Goal: Transaction & Acquisition: Book appointment/travel/reservation

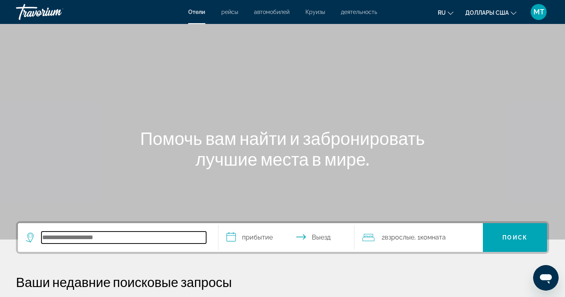
click at [62, 238] on input "Поиск направления от отеля" at bounding box center [123, 237] width 165 height 12
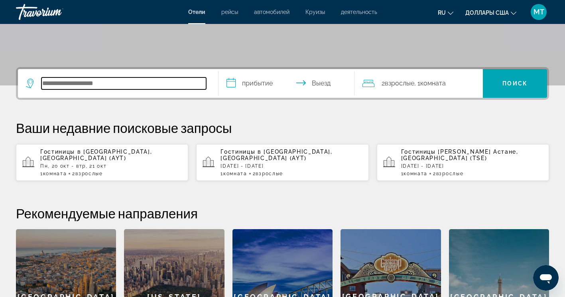
scroll to position [195, 0]
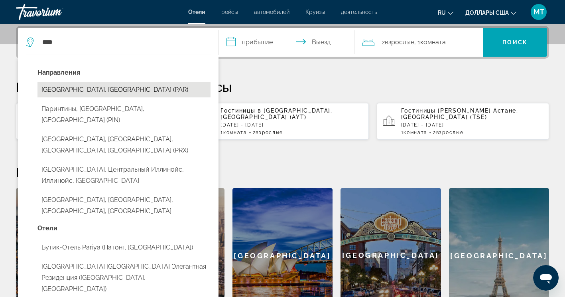
click at [178, 91] on button "[GEOGRAPHIC_DATA], [GEOGRAPHIC_DATA] (PAR)" at bounding box center [123, 89] width 173 height 15
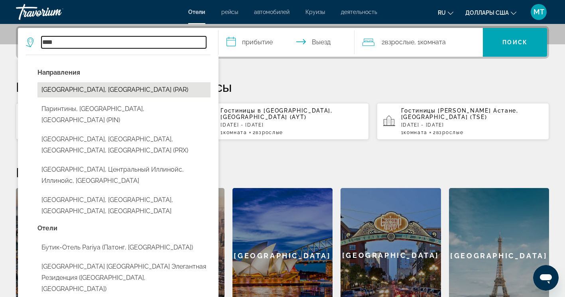
type input "**********"
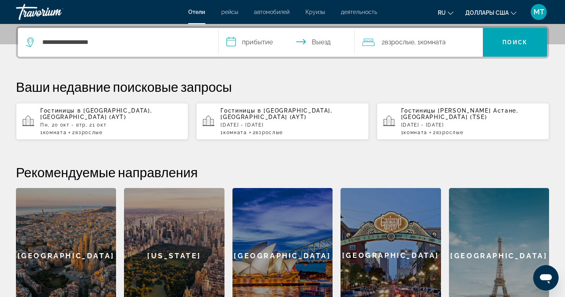
click at [242, 38] on input "**********" at bounding box center [288, 43] width 140 height 31
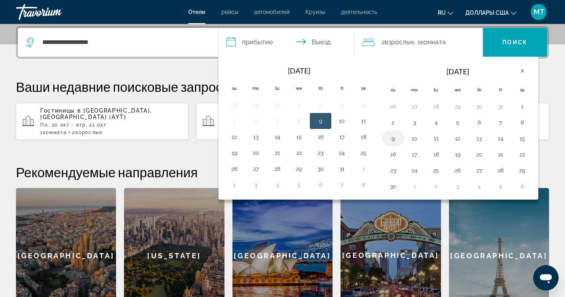
click at [396, 138] on button "9" at bounding box center [393, 138] width 13 height 11
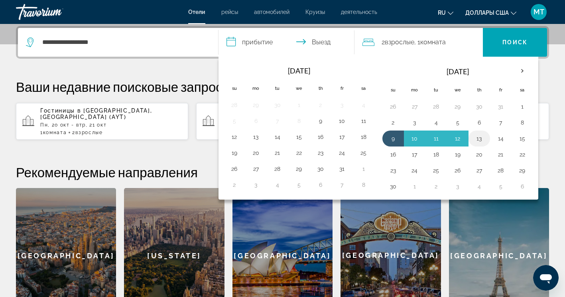
click at [480, 138] on button "13" at bounding box center [479, 138] width 13 height 11
type input "**********"
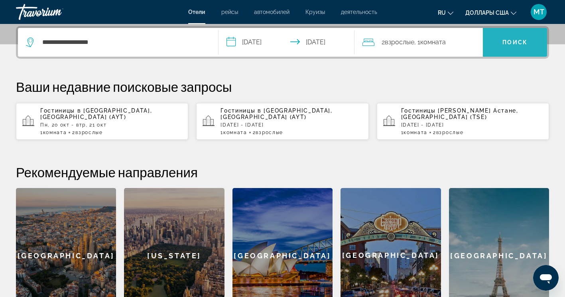
click at [518, 40] on span "Поиск" at bounding box center [514, 42] width 25 height 6
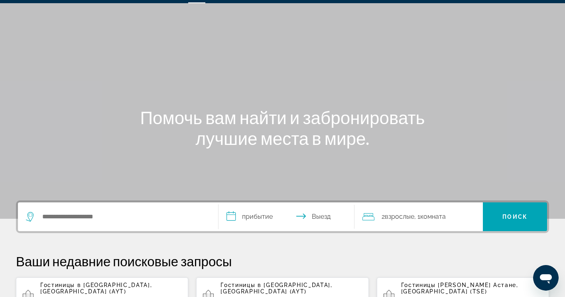
scroll to position [40, 0]
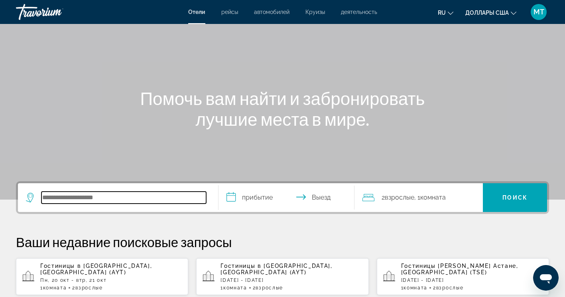
click at [65, 202] on input "Поиск направления от отеля" at bounding box center [123, 197] width 165 height 12
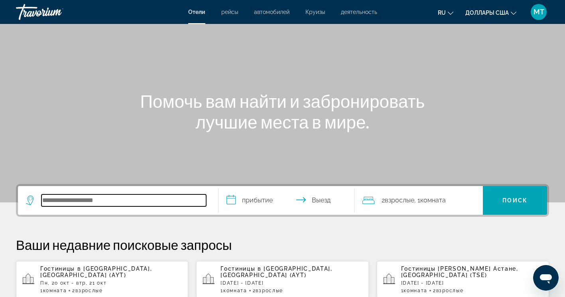
scroll to position [35, 0]
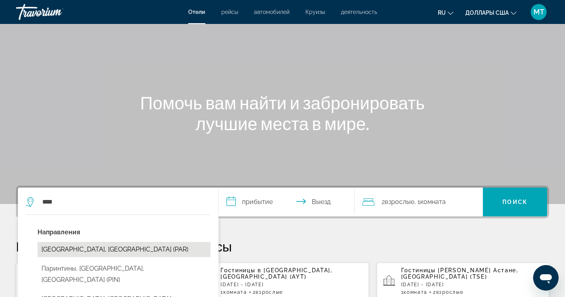
click at [74, 252] on button "[GEOGRAPHIC_DATA], [GEOGRAPHIC_DATA] (PAR)" at bounding box center [123, 249] width 173 height 15
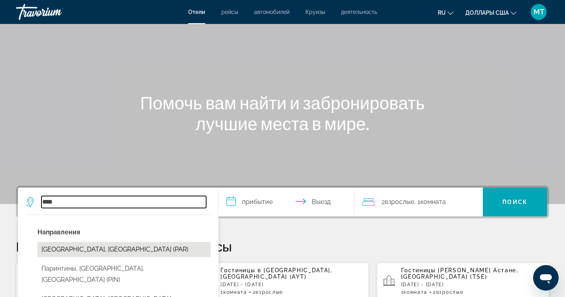
type input "**********"
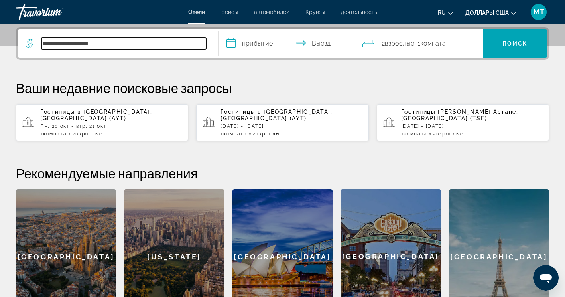
scroll to position [195, 0]
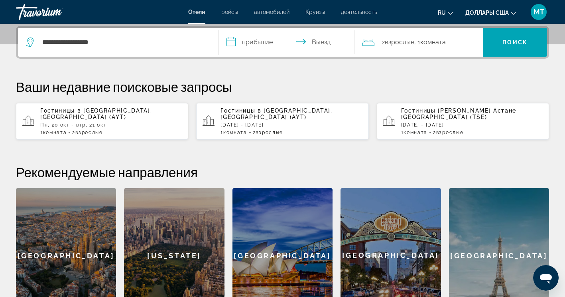
click at [252, 39] on input "**********" at bounding box center [288, 43] width 140 height 31
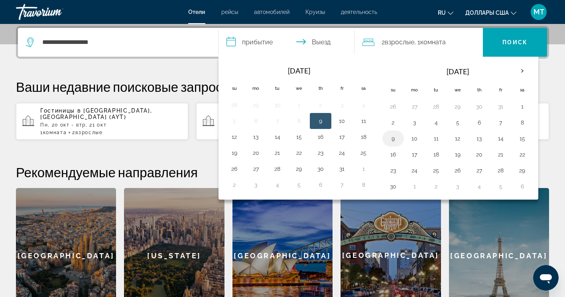
click at [395, 138] on button "9" at bounding box center [393, 138] width 13 height 11
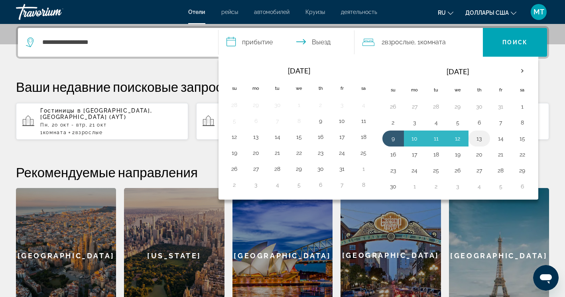
click at [478, 139] on button "13" at bounding box center [479, 138] width 13 height 11
type input "**********"
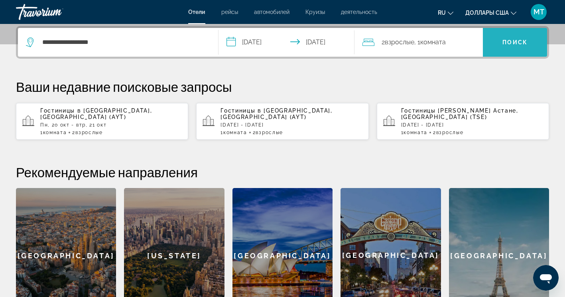
click at [537, 39] on span "Искать" at bounding box center [515, 42] width 64 height 19
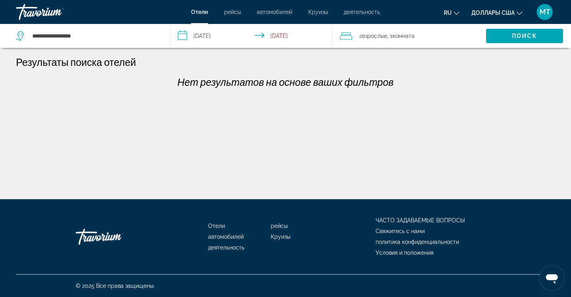
click at [352, 12] on span "деятельность" at bounding box center [362, 12] width 36 height 6
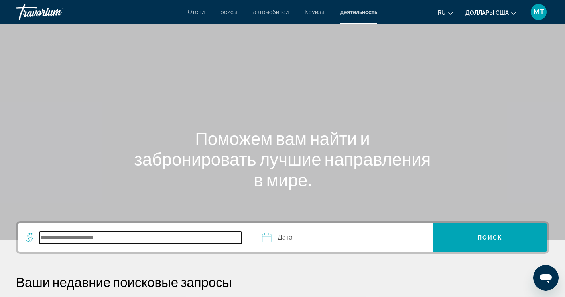
click at [82, 243] on input "Поиск места назначения" at bounding box center [140, 237] width 202 height 12
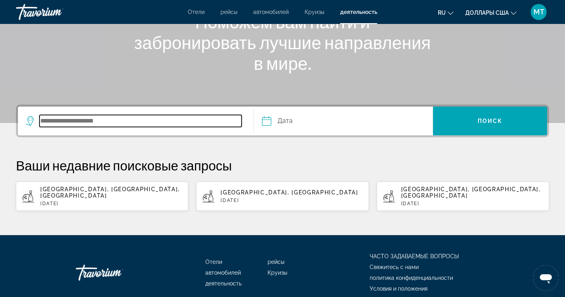
scroll to position [146, 0]
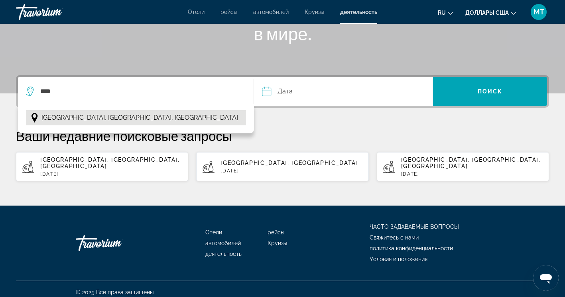
click at [116, 113] on span "[GEOGRAPHIC_DATA], [GEOGRAPHIC_DATA], [GEOGRAPHIC_DATA]" at bounding box center [139, 117] width 197 height 11
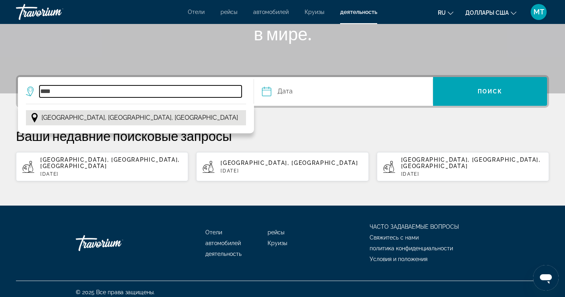
type input "**********"
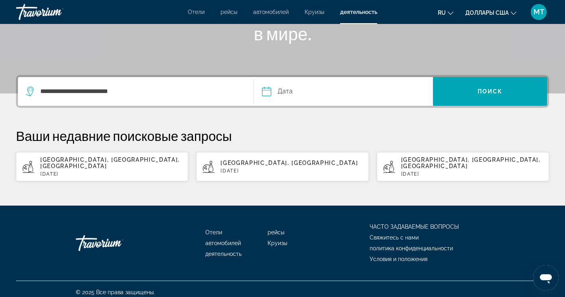
click at [294, 87] on input "Дата" at bounding box center [304, 92] width 89 height 31
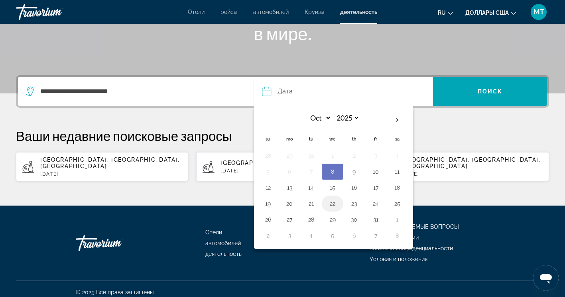
click at [331, 204] on button "22" at bounding box center [332, 203] width 13 height 11
type input "**********"
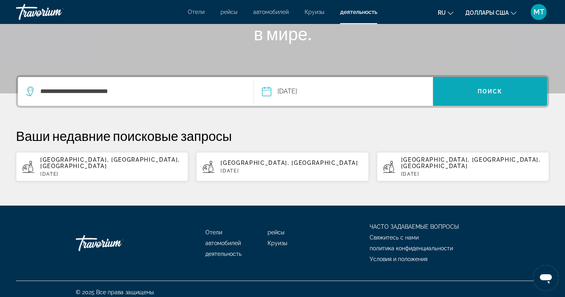
click at [487, 92] on span "Поиск" at bounding box center [490, 91] width 25 height 6
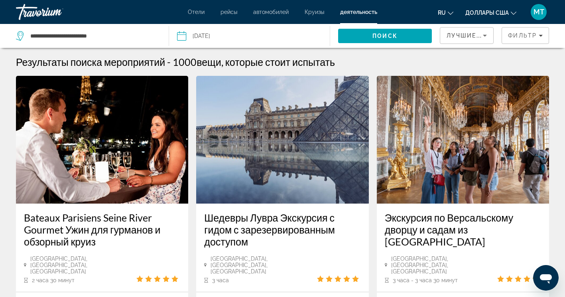
click at [201, 12] on span "Отели" at bounding box center [196, 12] width 17 height 6
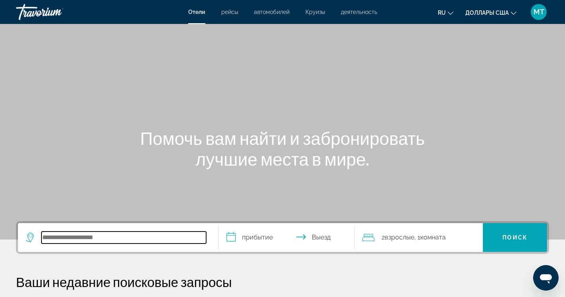
click at [74, 241] on input "Поиск направления от отеля" at bounding box center [123, 237] width 165 height 12
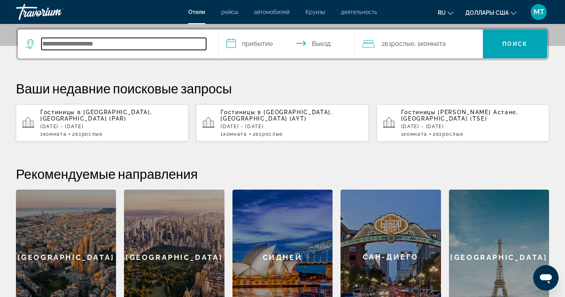
scroll to position [195, 0]
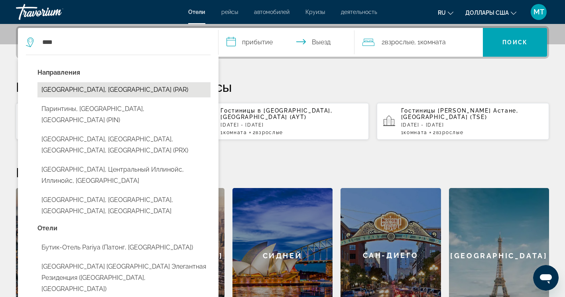
click at [132, 89] on button "[GEOGRAPHIC_DATA], [GEOGRAPHIC_DATA] (PAR)" at bounding box center [123, 89] width 173 height 15
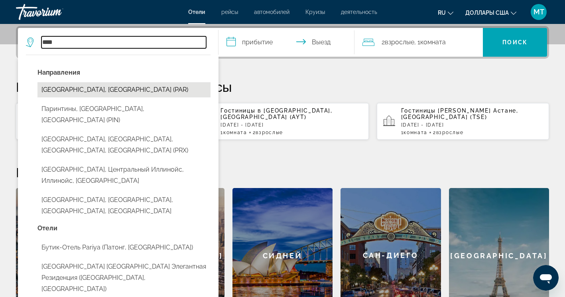
type input "**********"
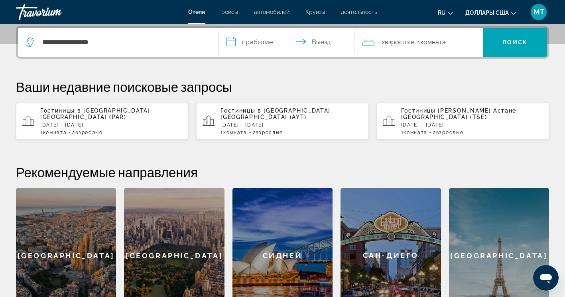
click at [262, 31] on input "**********" at bounding box center [288, 43] width 140 height 31
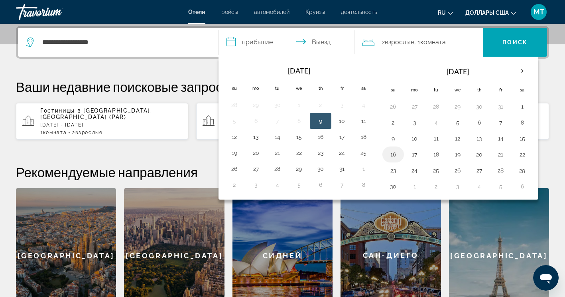
click at [396, 151] on button "16" at bounding box center [393, 154] width 13 height 11
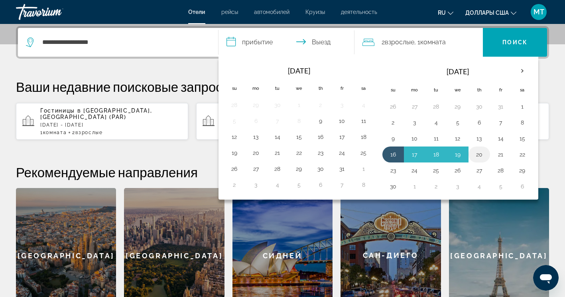
click at [477, 154] on button "20" at bounding box center [479, 154] width 13 height 11
type input "**********"
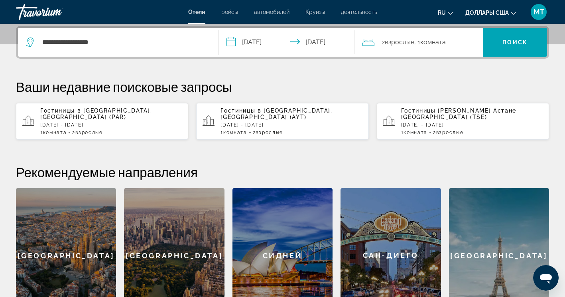
click at [413, 38] on span "2 Взрослый Взрослые" at bounding box center [398, 42] width 33 height 11
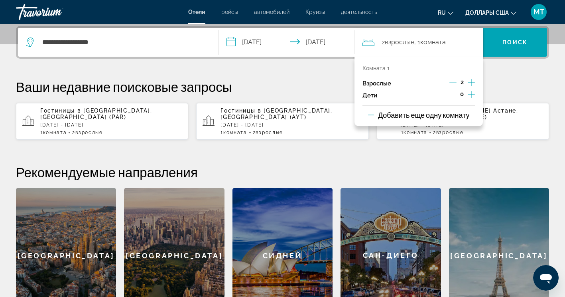
click at [474, 95] on icon "Дочерние элементы" at bounding box center [471, 95] width 7 height 10
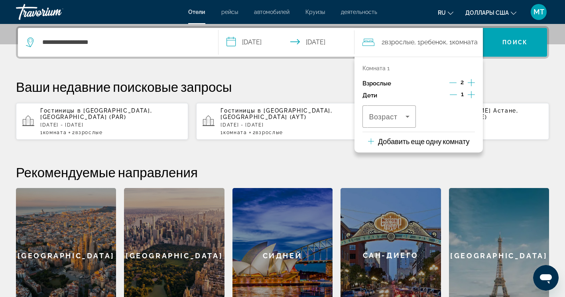
click at [474, 95] on icon "Дочерние элементы" at bounding box center [471, 95] width 7 height 10
click at [403, 114] on icon "Путешественники: 2 взрослых, 2 детей" at bounding box center [408, 117] width 10 height 10
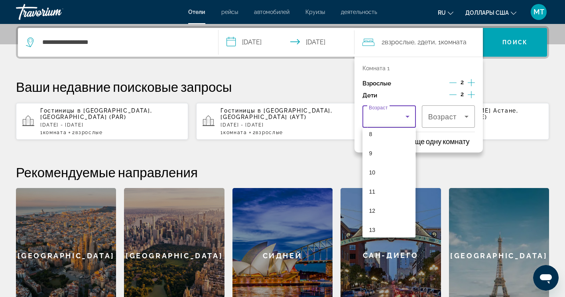
scroll to position [241, 0]
click at [380, 223] on mat-option "17" at bounding box center [388, 224] width 53 height 19
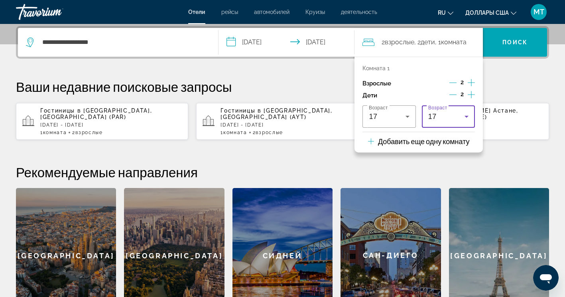
click at [443, 113] on div "17" at bounding box center [446, 117] width 36 height 10
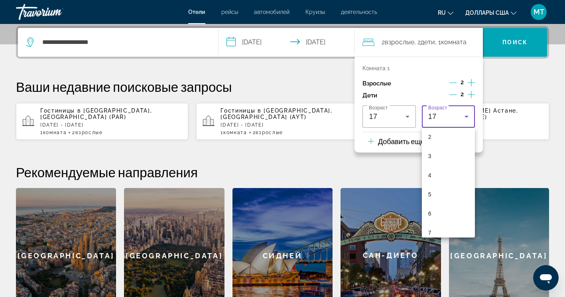
scroll to position [82, 0]
click at [438, 193] on mat-option "7" at bounding box center [448, 192] width 53 height 19
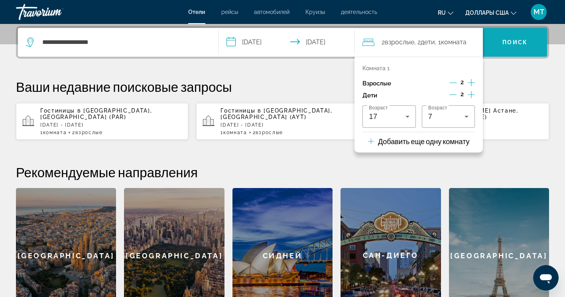
click at [507, 37] on span "Искать" at bounding box center [515, 42] width 64 height 19
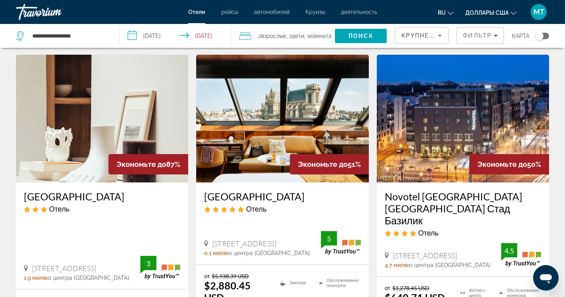
scroll to position [40, 0]
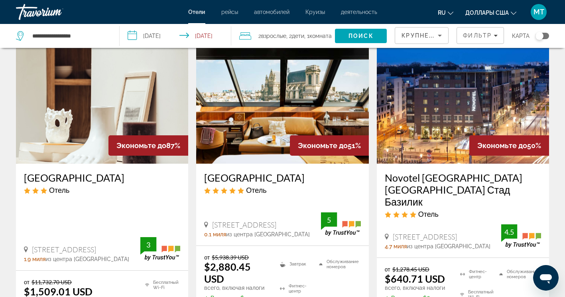
click at [354, 14] on span "деятельность" at bounding box center [359, 12] width 36 height 6
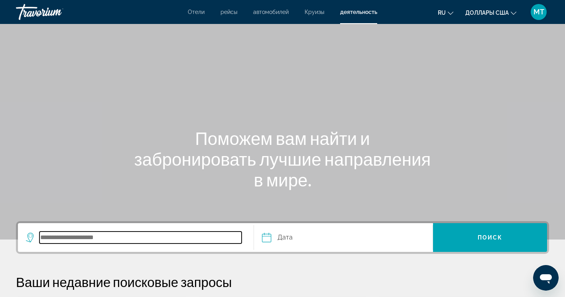
click at [119, 237] on input "Поиск места назначения" at bounding box center [140, 237] width 202 height 12
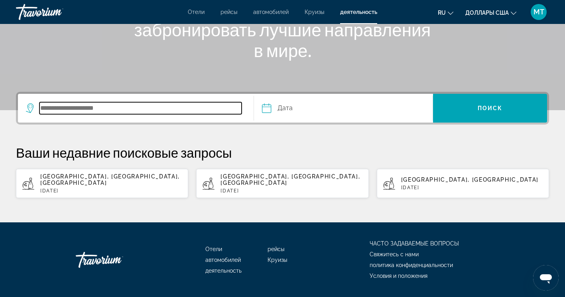
scroll to position [146, 0]
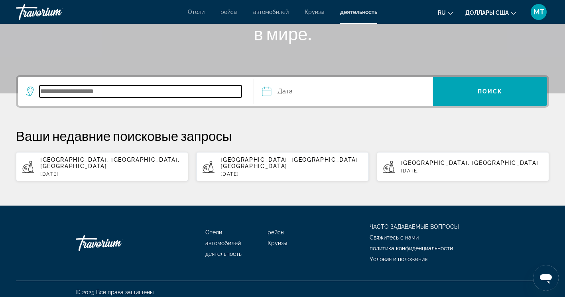
click at [136, 93] on input "Поиск места назначения" at bounding box center [140, 91] width 202 height 12
type input "*"
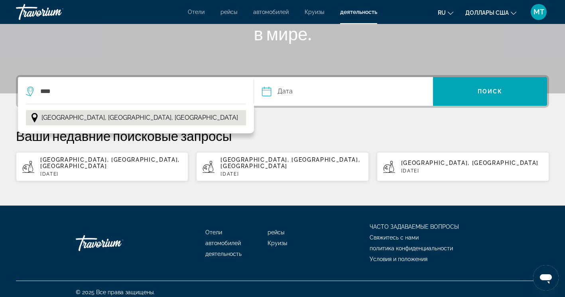
click at [81, 112] on button "[GEOGRAPHIC_DATA], [GEOGRAPHIC_DATA], [GEOGRAPHIC_DATA]" at bounding box center [136, 117] width 220 height 15
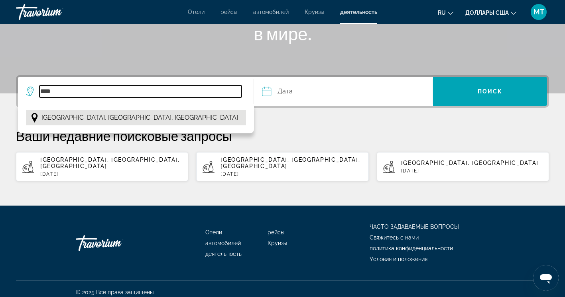
type input "**********"
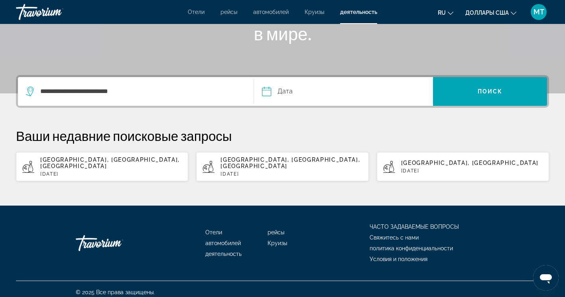
click at [273, 93] on input "Дата" at bounding box center [304, 92] width 89 height 31
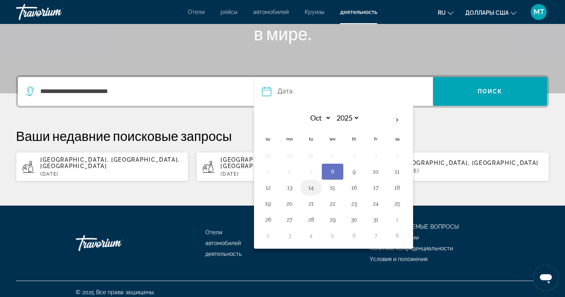
click at [304, 189] on td "14" at bounding box center [311, 187] width 22 height 16
click at [312, 191] on button "14" at bounding box center [311, 187] width 13 height 11
type input "**********"
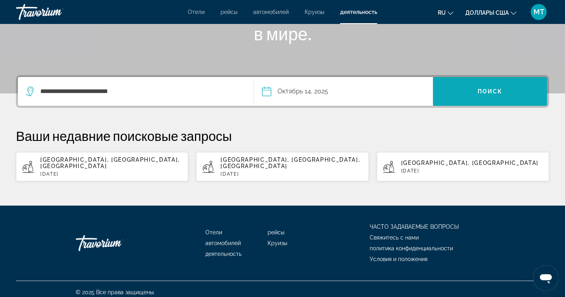
click at [457, 93] on span "Искать" at bounding box center [490, 91] width 114 height 19
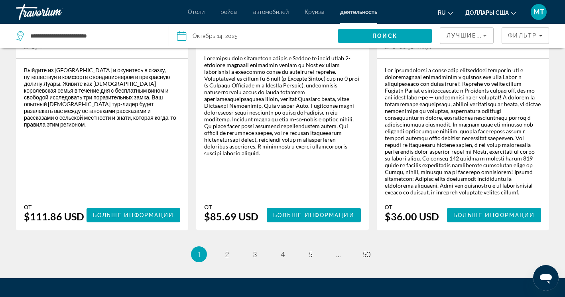
scroll to position [1466, 0]
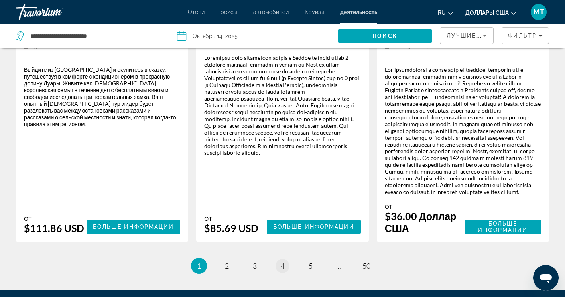
drag, startPoint x: 284, startPoint y: 270, endPoint x: 282, endPoint y: 266, distance: 5.3
click at [282, 266] on li "страница 4" at bounding box center [283, 266] width 16 height 16
click at [282, 266] on span "4" at bounding box center [283, 265] width 4 height 9
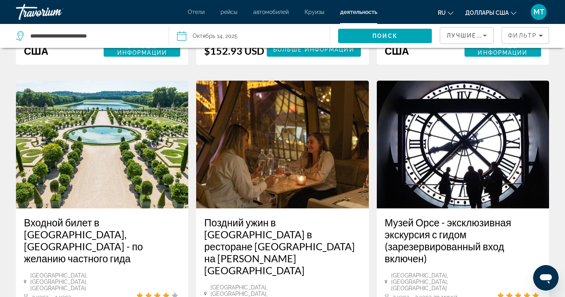
scroll to position [397, 0]
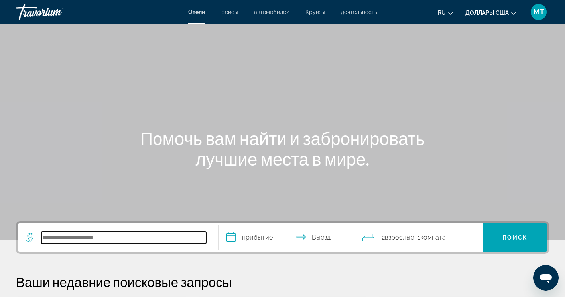
click at [115, 240] on input "Поиск направления от отеля" at bounding box center [123, 237] width 165 height 12
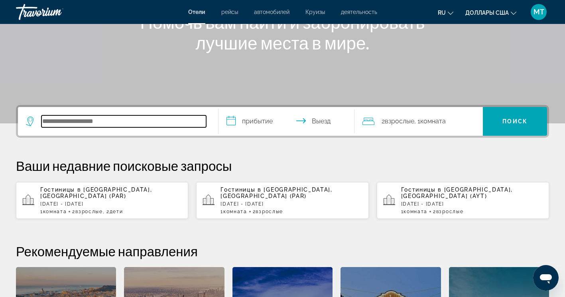
scroll to position [115, 0]
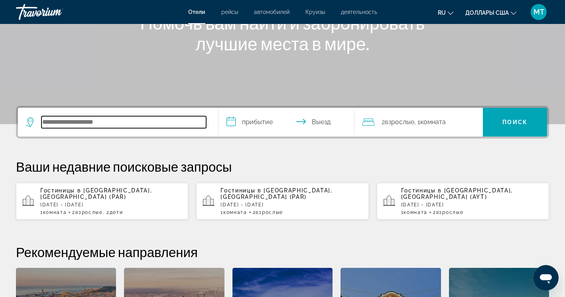
click at [120, 120] on input "Поиск направления от отеля" at bounding box center [123, 122] width 165 height 12
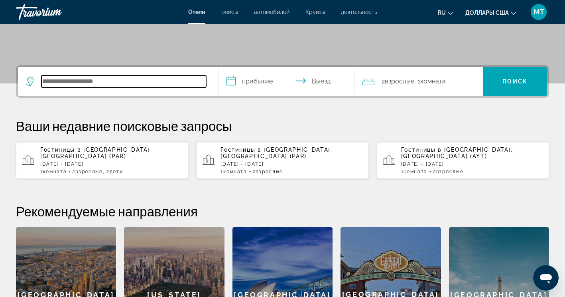
scroll to position [155, 0]
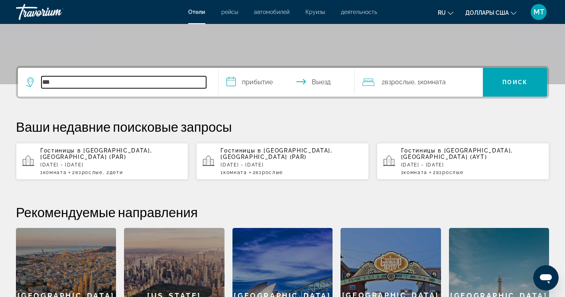
type input "****"
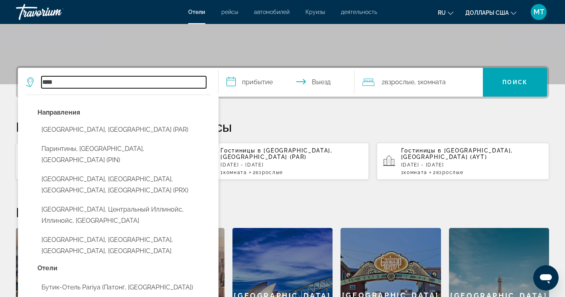
drag, startPoint x: 62, startPoint y: 83, endPoint x: 32, endPoint y: 82, distance: 29.5
click at [32, 82] on div "****" at bounding box center [116, 82] width 180 height 12
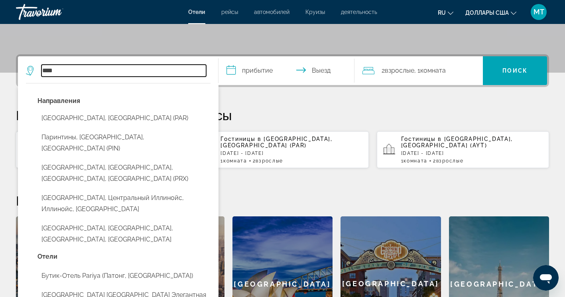
scroll to position [195, 0]
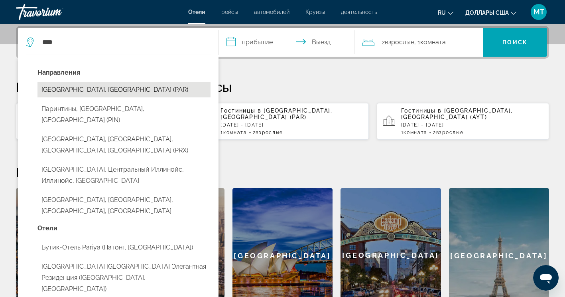
click at [64, 94] on button "[GEOGRAPHIC_DATA], [GEOGRAPHIC_DATA] (PAR)" at bounding box center [123, 89] width 173 height 15
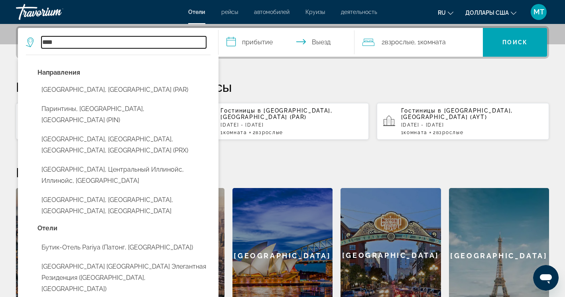
type input "**********"
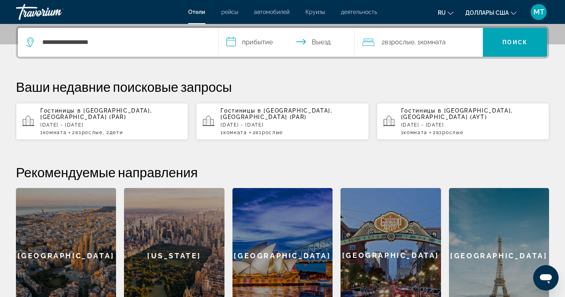
click at [265, 35] on input "**********" at bounding box center [288, 43] width 140 height 31
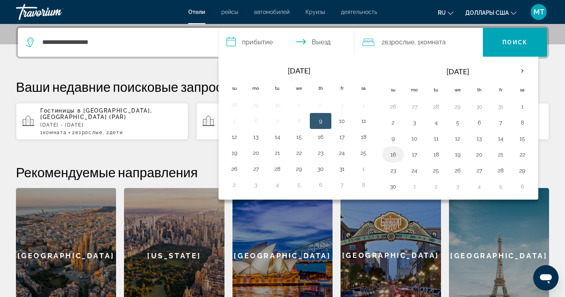
click at [396, 151] on button "16" at bounding box center [393, 154] width 13 height 11
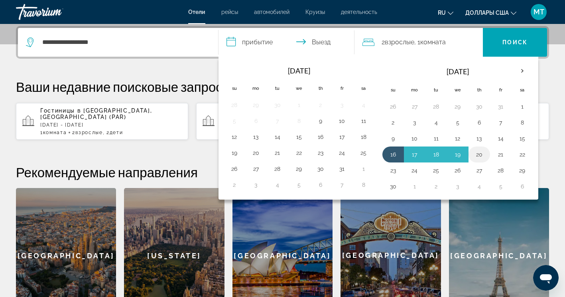
click at [481, 152] on button "20" at bounding box center [479, 154] width 13 height 11
type input "**********"
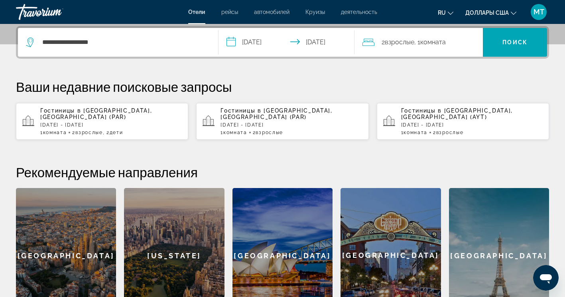
click at [413, 41] on span "Взрослые" at bounding box center [400, 42] width 30 height 8
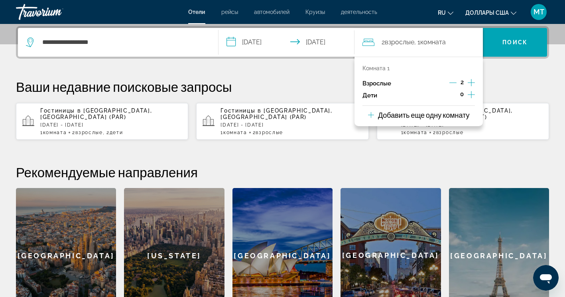
click at [471, 97] on icon "Дочерние элементы" at bounding box center [471, 95] width 7 height 10
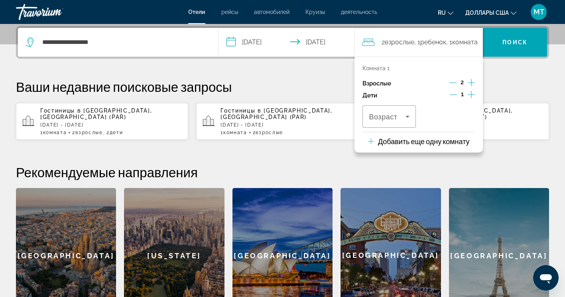
click at [471, 96] on icon "Дочерние элементы" at bounding box center [471, 94] width 7 height 7
click at [411, 118] on icon "Путешественники: 2 взрослых, 2 детей" at bounding box center [408, 117] width 10 height 10
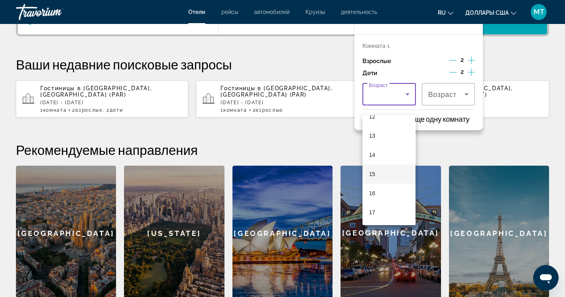
scroll to position [275, 0]
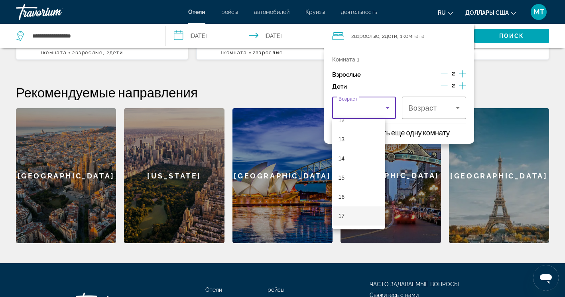
click at [350, 210] on mat-option "17" at bounding box center [358, 215] width 53 height 19
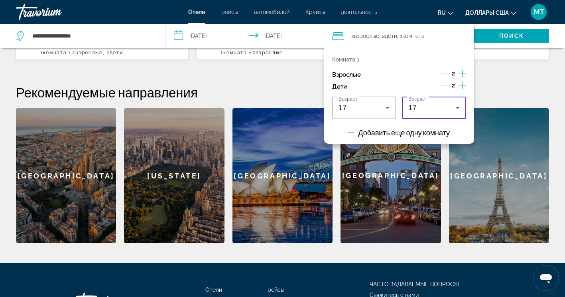
click at [436, 108] on div "17" at bounding box center [431, 108] width 47 height 10
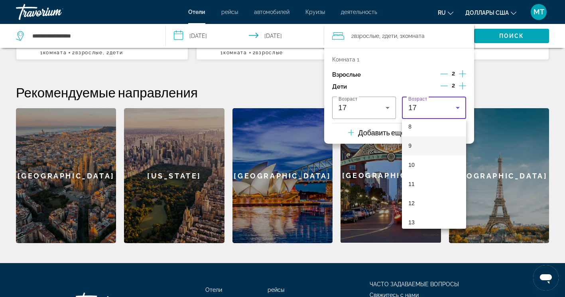
scroll to position [118, 0]
click at [430, 149] on mat-option "7" at bounding box center [434, 147] width 64 height 19
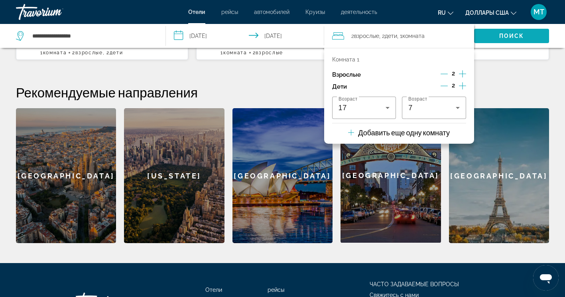
click at [509, 36] on span "Поиск" at bounding box center [511, 36] width 25 height 6
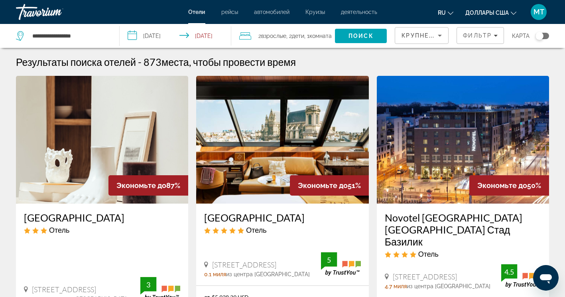
click at [361, 11] on span "деятельность" at bounding box center [359, 12] width 36 height 6
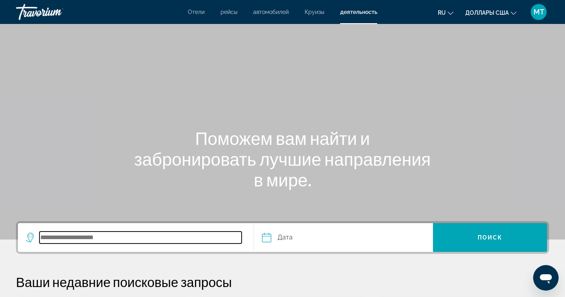
click at [123, 236] on input "Поиск места назначения" at bounding box center [140, 237] width 202 height 12
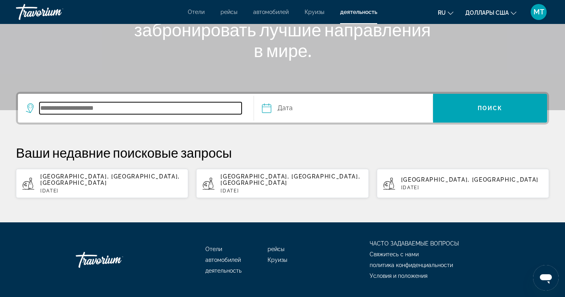
scroll to position [146, 0]
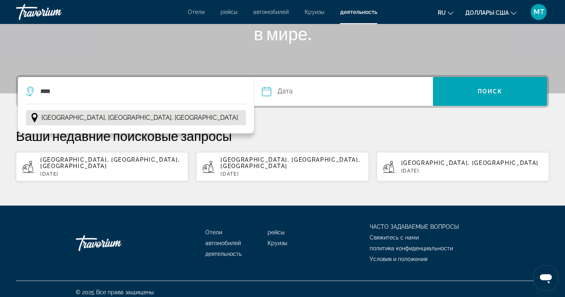
click at [74, 111] on button "[GEOGRAPHIC_DATA], [GEOGRAPHIC_DATA], [GEOGRAPHIC_DATA]" at bounding box center [136, 117] width 220 height 15
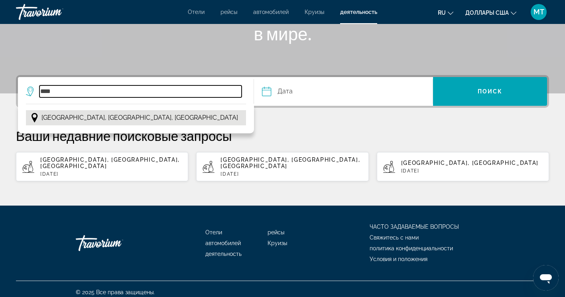
type input "**********"
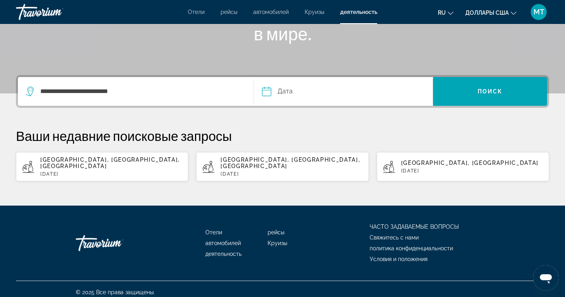
click at [278, 92] on input "Дата" at bounding box center [304, 92] width 89 height 31
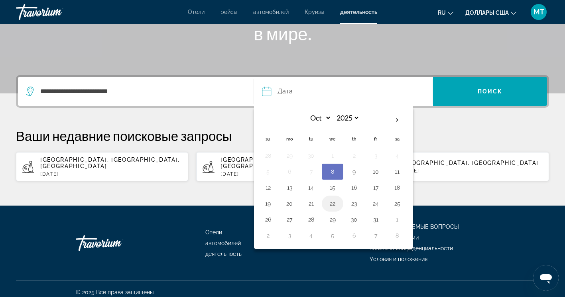
click at [331, 203] on button "22" at bounding box center [332, 203] width 13 height 11
type input "**********"
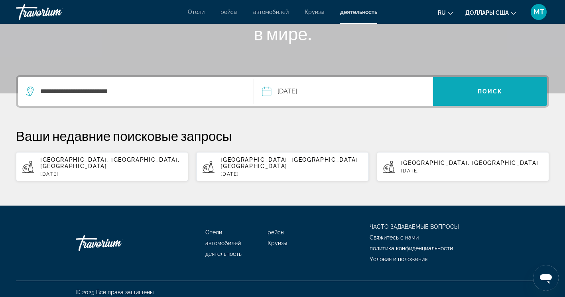
click at [484, 91] on span "Поиск" at bounding box center [490, 91] width 25 height 6
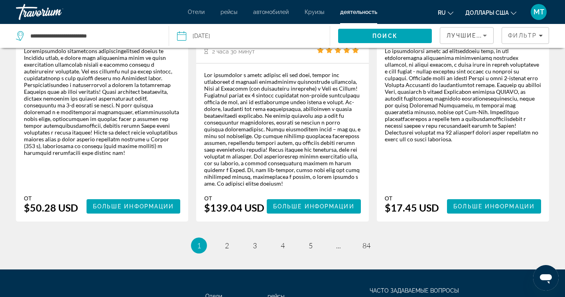
scroll to position [1475, 0]
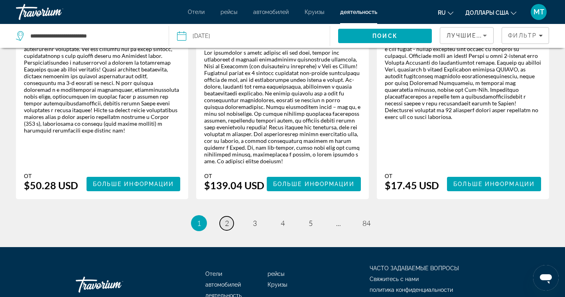
click at [224, 216] on link "страница 2" at bounding box center [227, 223] width 14 height 14
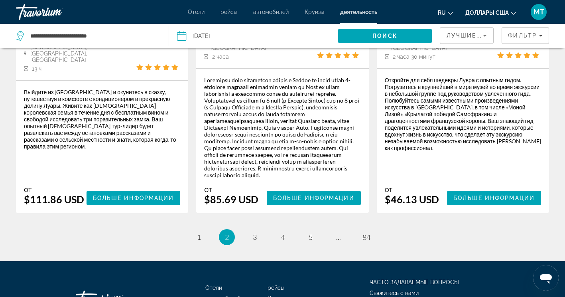
scroll to position [1377, 0]
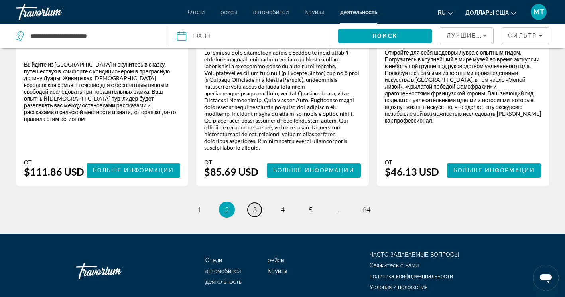
click at [255, 205] on span "3" at bounding box center [255, 209] width 4 height 9
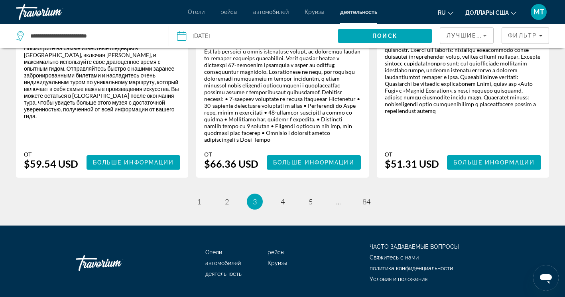
scroll to position [1515, 0]
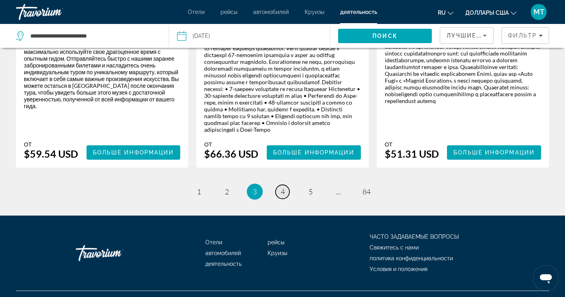
click at [281, 196] on span "4" at bounding box center [283, 191] width 4 height 9
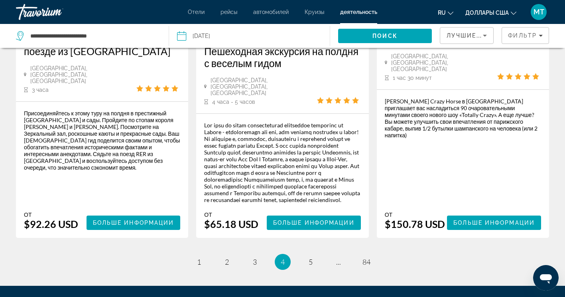
scroll to position [1714, 0]
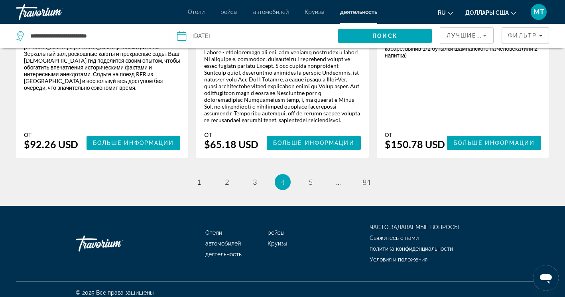
click at [310, 190] on li "страница 5" at bounding box center [311, 182] width 16 height 16
click at [311, 186] on span "5" at bounding box center [311, 181] width 4 height 9
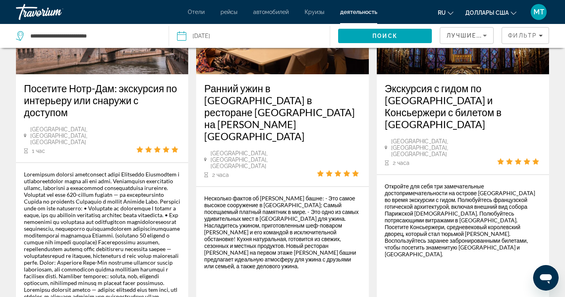
scroll to position [478, 0]
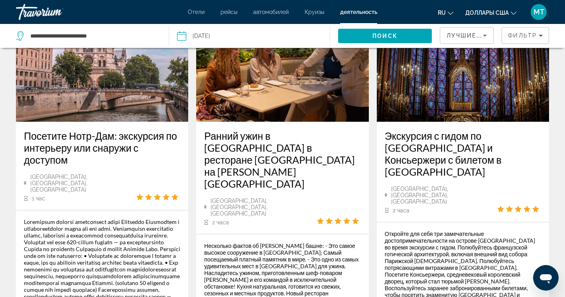
click at [215, 36] on input "Дата: 22 октября 2025 г." at bounding box center [214, 37] width 79 height 26
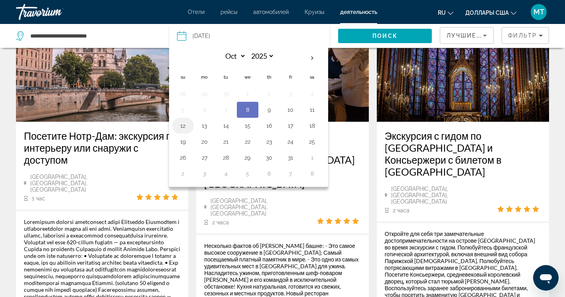
click at [182, 125] on button "12" at bounding box center [183, 125] width 13 height 11
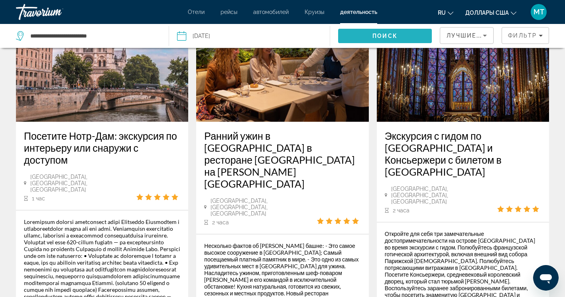
click at [391, 33] on span "Поиск" at bounding box center [384, 36] width 25 height 6
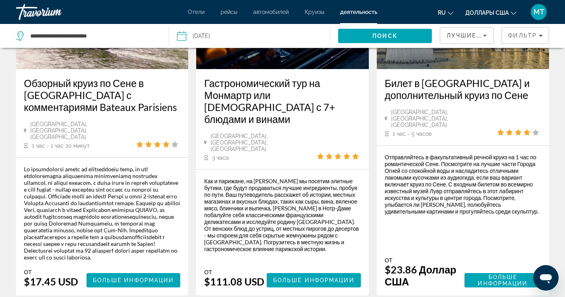
scroll to position [1489, 0]
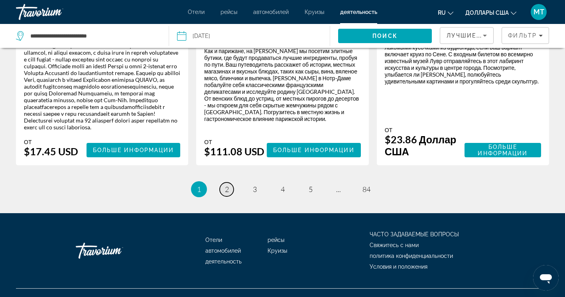
click at [225, 185] on span "2" at bounding box center [227, 189] width 4 height 9
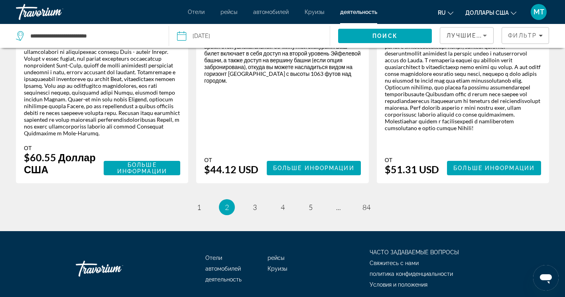
scroll to position [1473, 0]
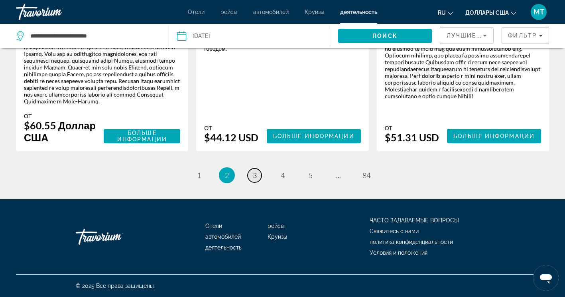
click at [252, 178] on link "страница 3" at bounding box center [255, 175] width 14 height 14
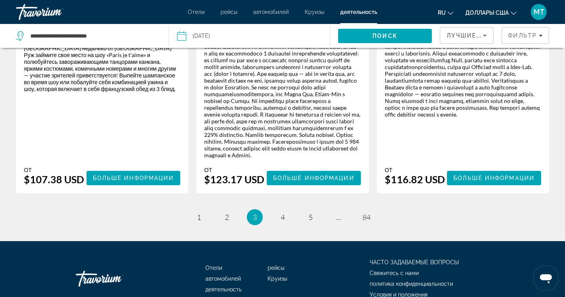
scroll to position [1463, 0]
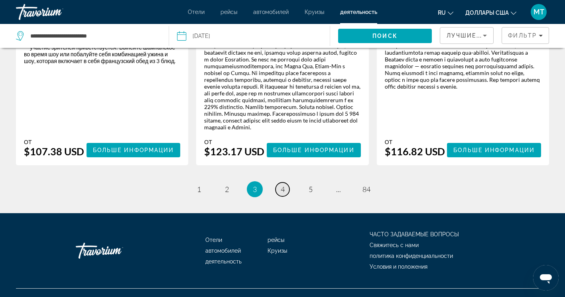
click at [281, 185] on span "4" at bounding box center [283, 189] width 4 height 9
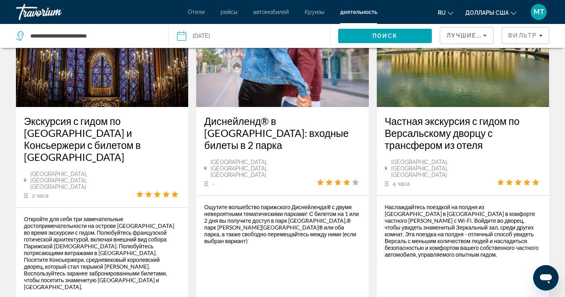
scroll to position [1555, 0]
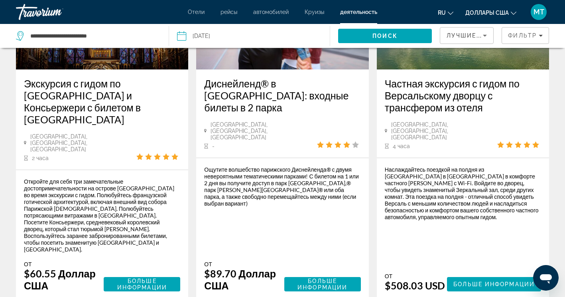
click at [217, 35] on input "**********" at bounding box center [214, 37] width 79 height 26
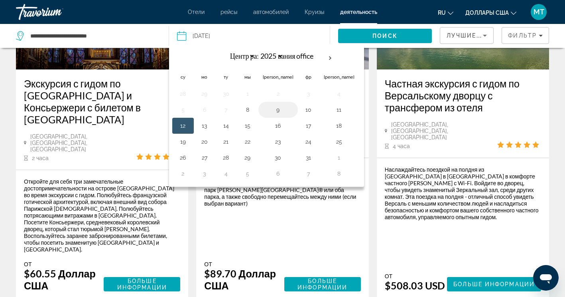
click at [264, 110] on button "9" at bounding box center [278, 109] width 31 height 11
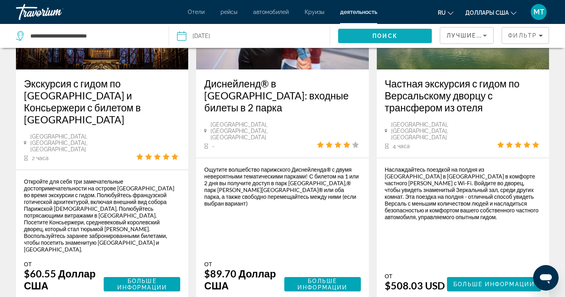
click at [376, 35] on span "Поиск" at bounding box center [384, 36] width 25 height 6
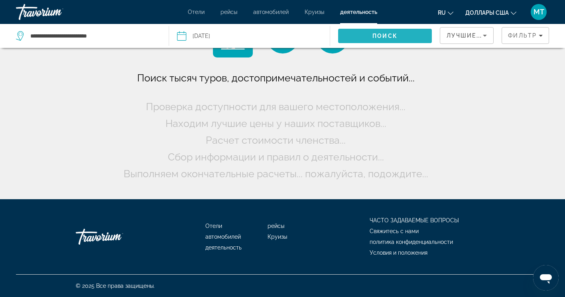
scroll to position [0, 0]
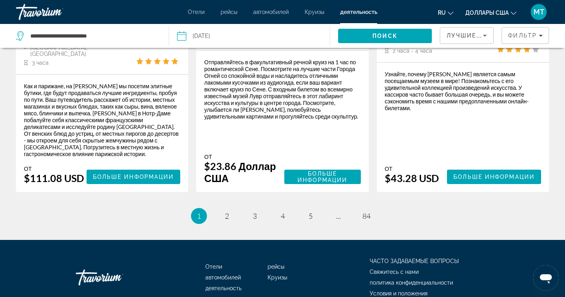
scroll to position [1455, 0]
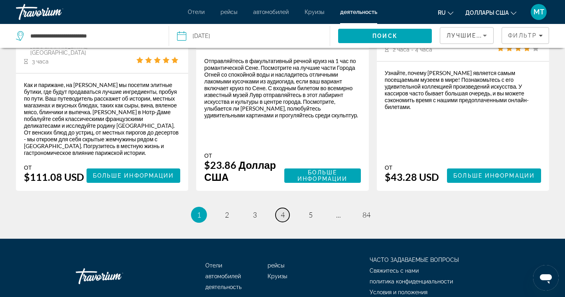
click at [279, 208] on link "страница 4" at bounding box center [282, 215] width 14 height 14
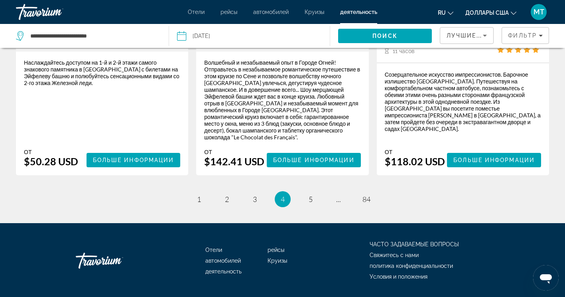
scroll to position [1421, 0]
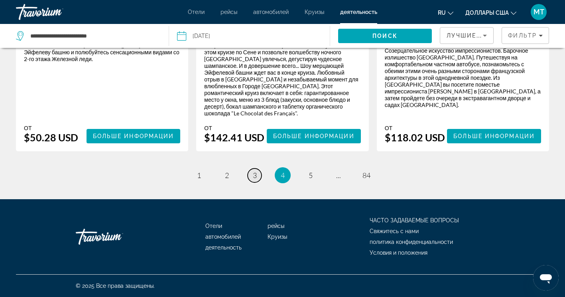
click at [257, 177] on link "страница 3" at bounding box center [255, 175] width 14 height 14
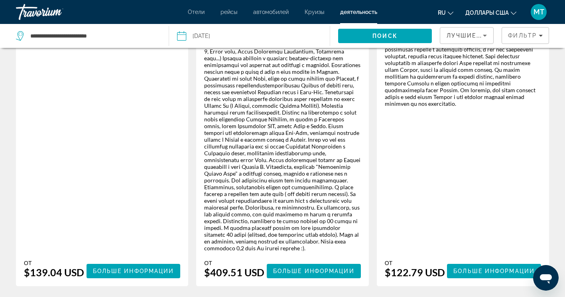
scroll to position [1761, 0]
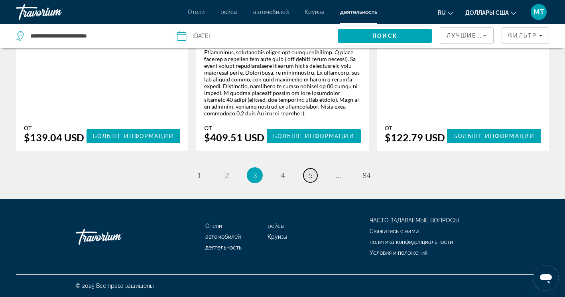
click at [310, 177] on span "5" at bounding box center [311, 175] width 4 height 9
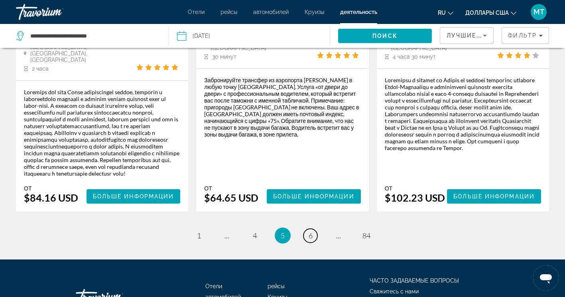
scroll to position [1395, 0]
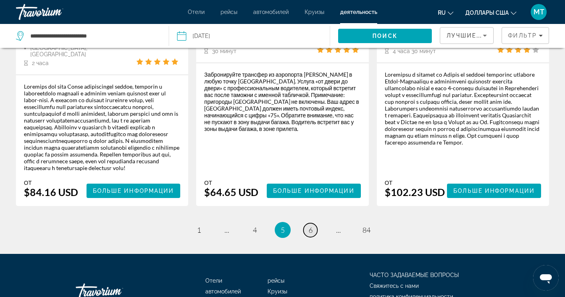
click at [307, 223] on link "страница 6" at bounding box center [310, 230] width 14 height 14
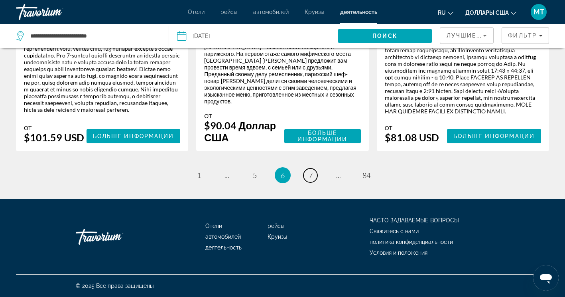
scroll to position [1470, 0]
click at [309, 173] on span "7" at bounding box center [311, 175] width 4 height 9
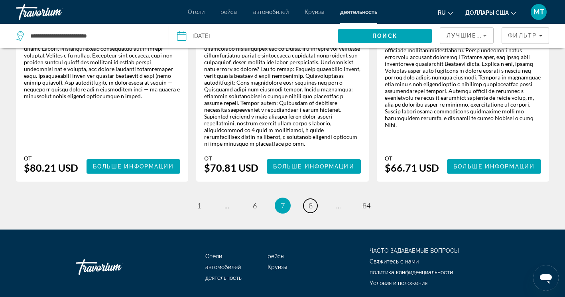
scroll to position [1435, 0]
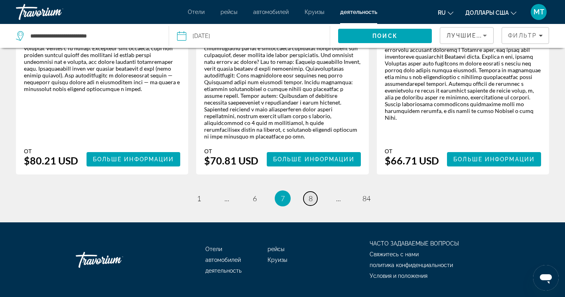
click at [313, 197] on link "страница 8" at bounding box center [310, 198] width 14 height 14
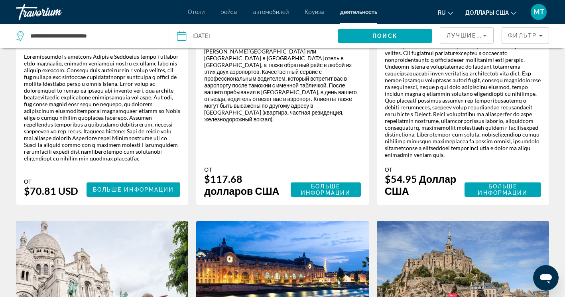
scroll to position [658, 0]
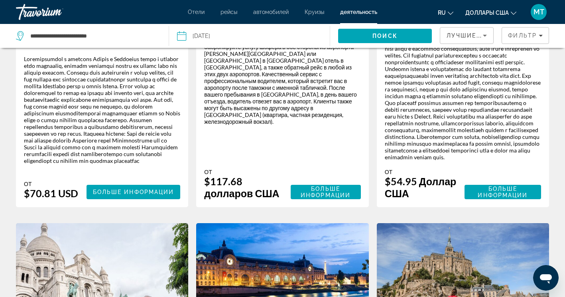
click at [216, 35] on input "**********" at bounding box center [214, 37] width 79 height 26
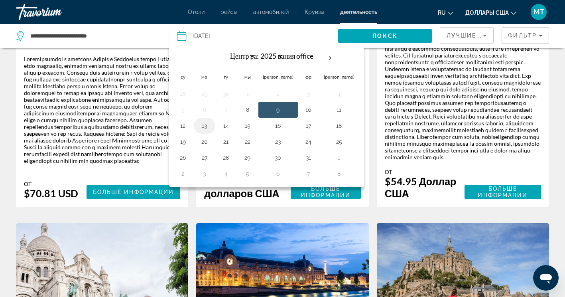
click at [204, 128] on button "13" at bounding box center [204, 125] width 13 height 11
type input "**********"
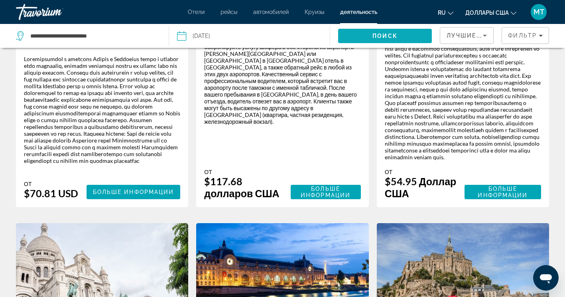
click at [400, 35] on span "Искать" at bounding box center [385, 35] width 94 height 19
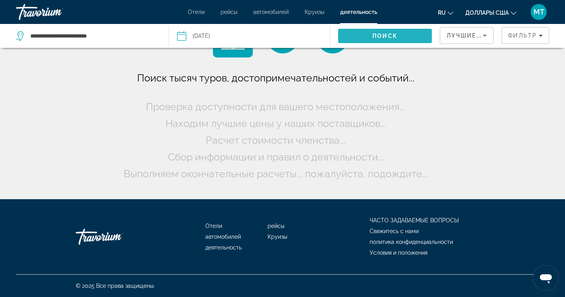
scroll to position [0, 0]
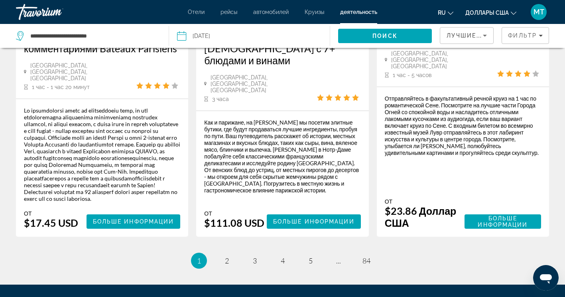
scroll to position [1489, 0]
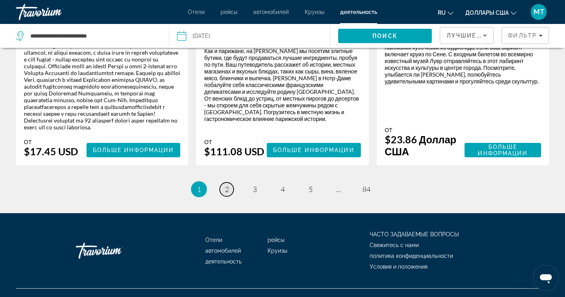
click at [224, 182] on link "страница 2" at bounding box center [227, 189] width 14 height 14
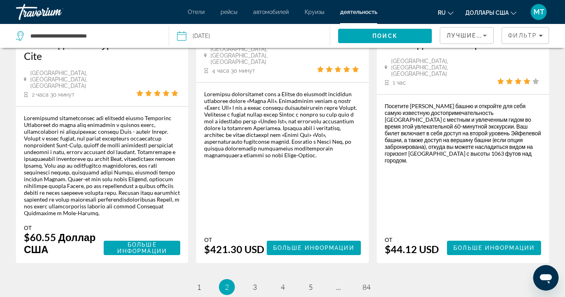
scroll to position [1355, 0]
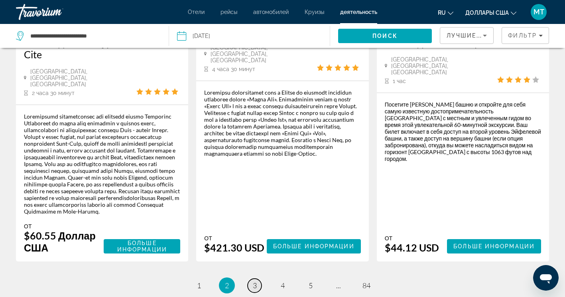
click at [256, 281] on span "3" at bounding box center [255, 285] width 4 height 9
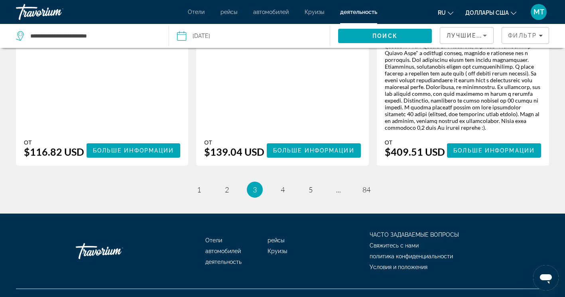
scroll to position [1711, 0]
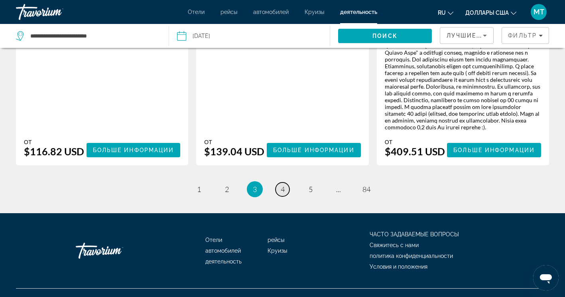
click at [283, 182] on link "страница 4" at bounding box center [282, 189] width 14 height 14
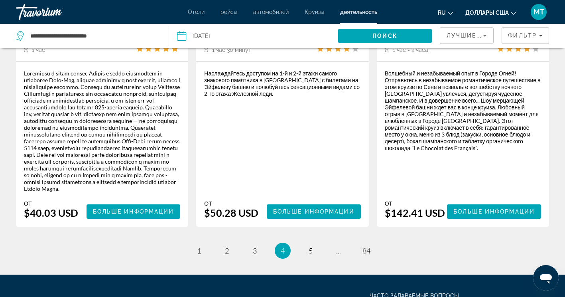
scroll to position [1429, 0]
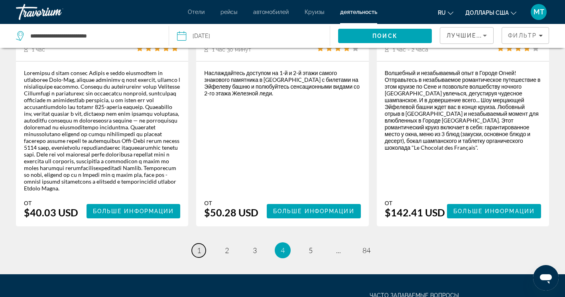
click at [199, 251] on span "1" at bounding box center [199, 250] width 4 height 9
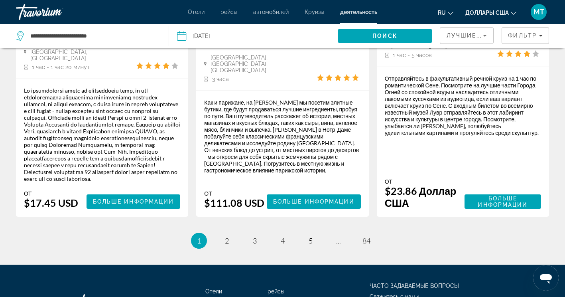
scroll to position [1438, 0]
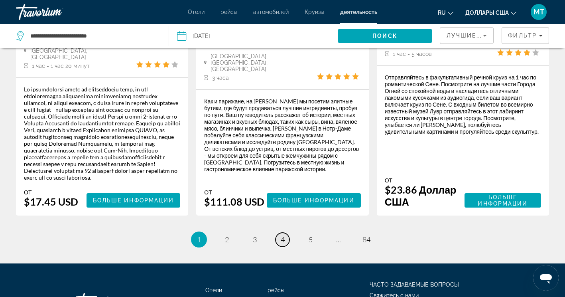
click at [279, 232] on link "страница 4" at bounding box center [282, 239] width 14 height 14
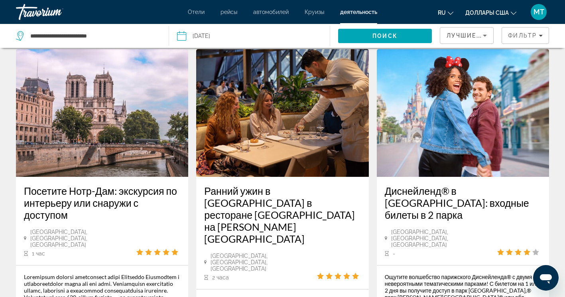
scroll to position [810, 0]
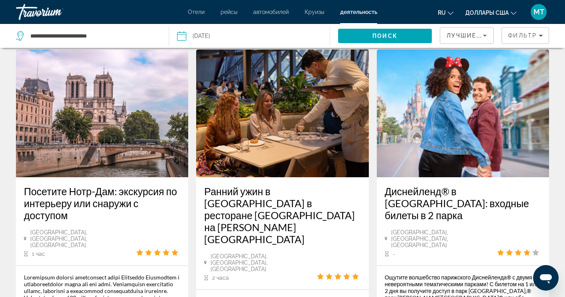
click at [460, 124] on img "Основное содержание" at bounding box center [463, 113] width 172 height 128
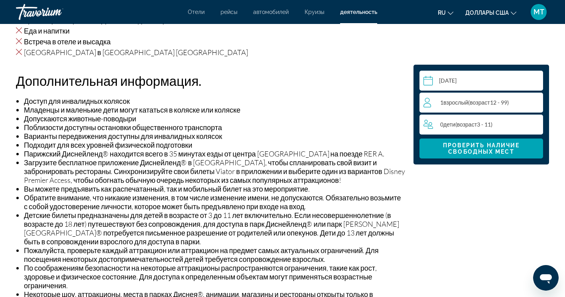
scroll to position [641, 0]
